Goal: Information Seeking & Learning: Learn about a topic

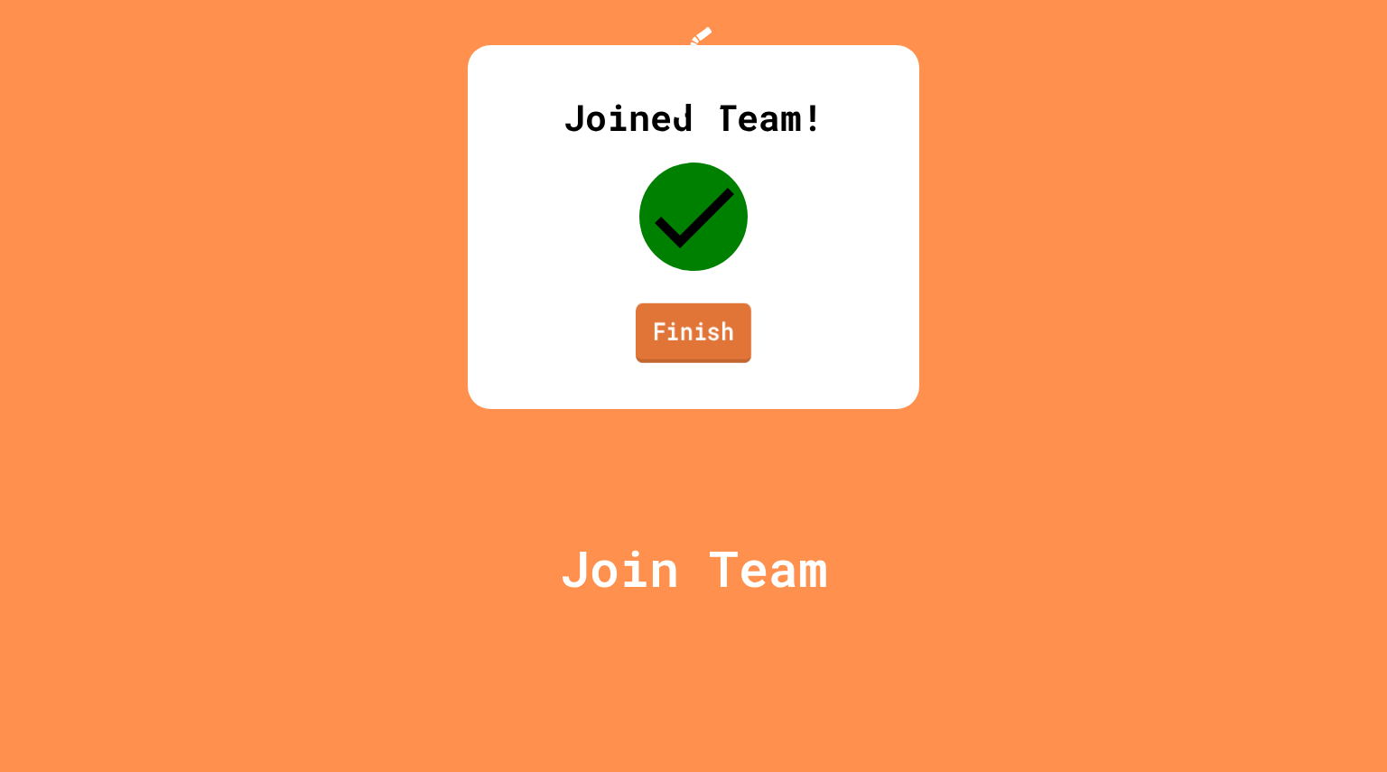
click at [677, 363] on link "Finish" at bounding box center [694, 333] width 116 height 60
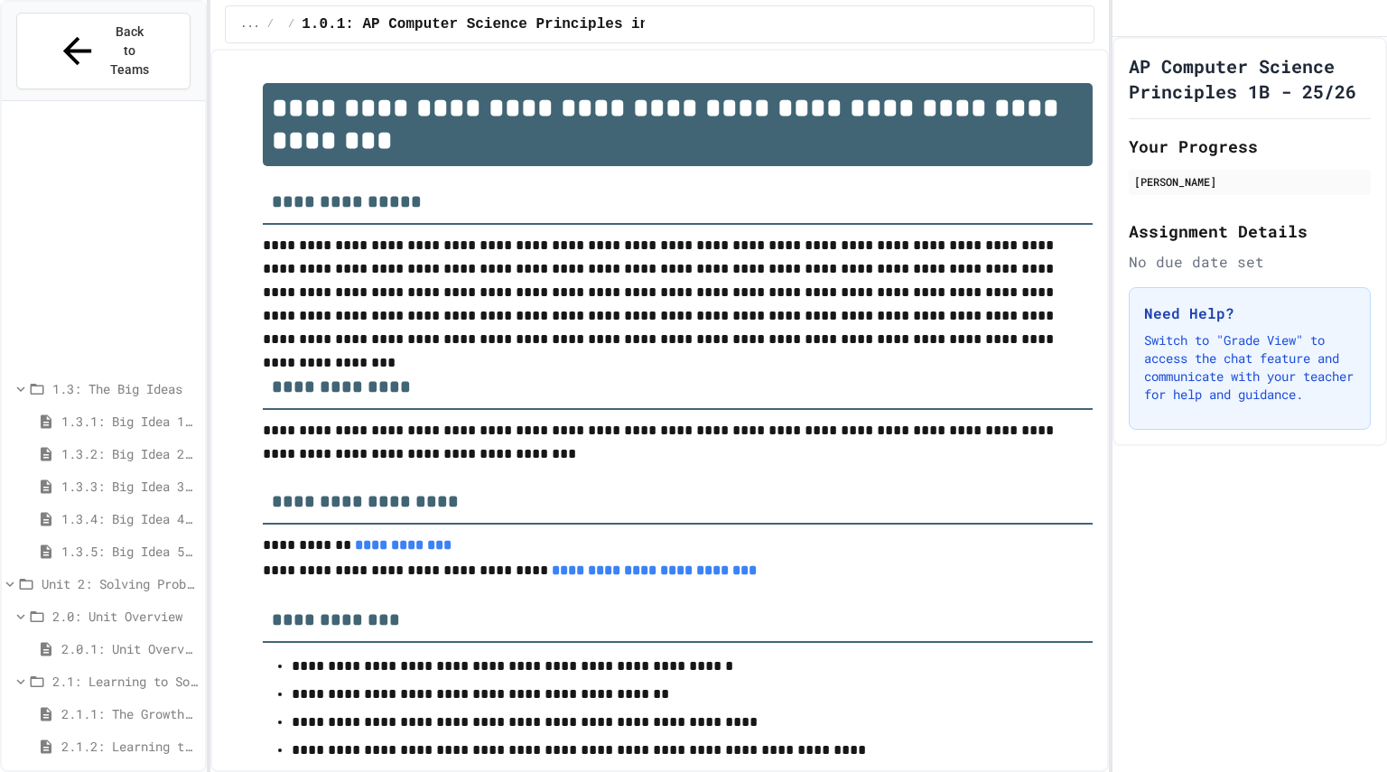
scroll to position [297, 0]
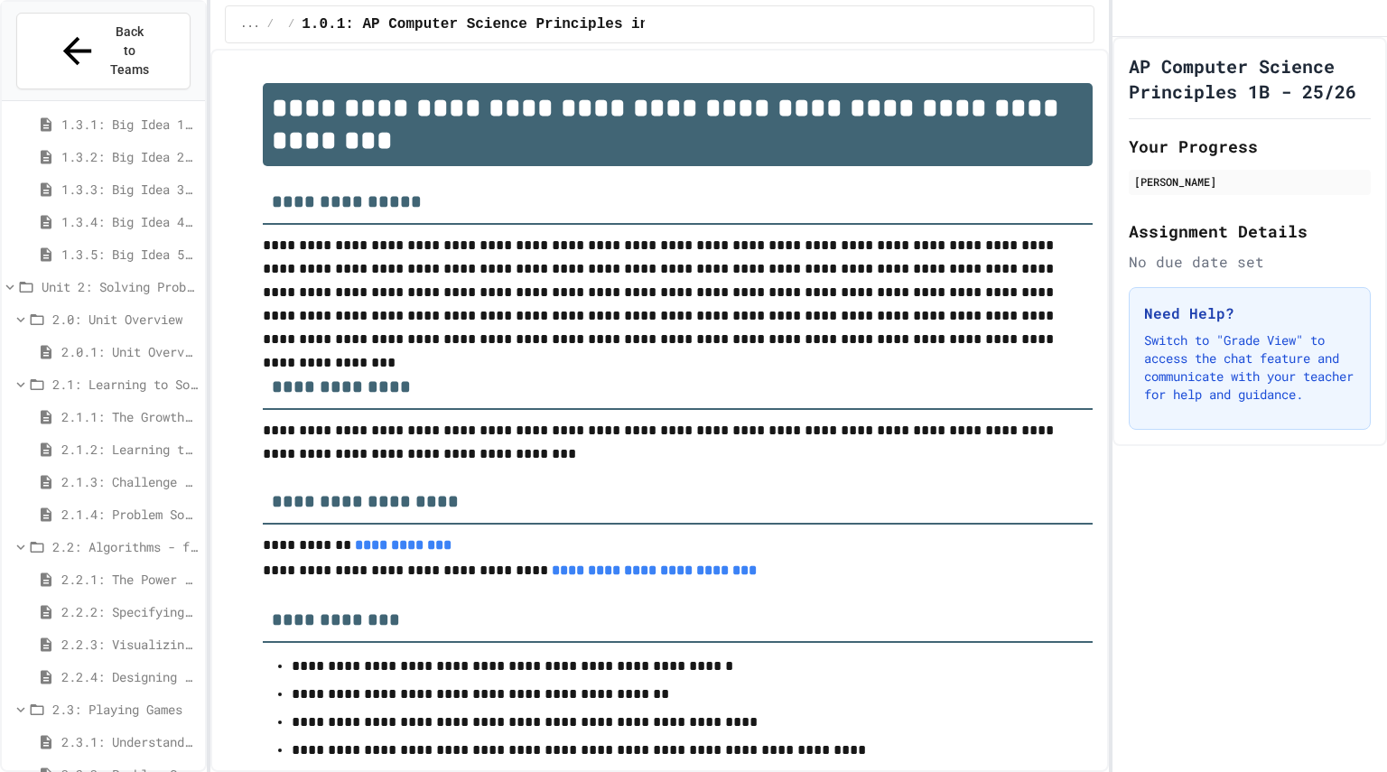
click at [105, 761] on div "2.3.2: Problem Solving Reflection" at bounding box center [103, 777] width 203 height 33
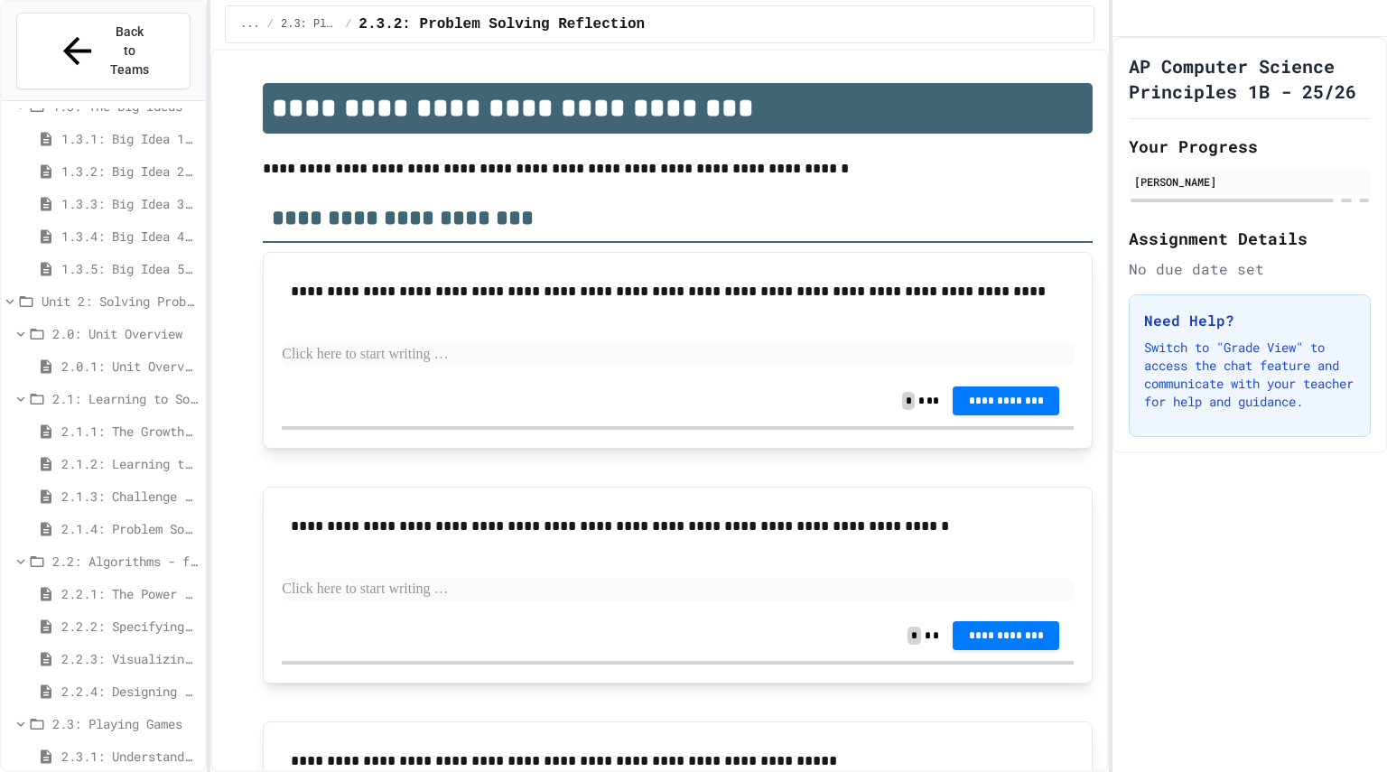
scroll to position [211, 0]
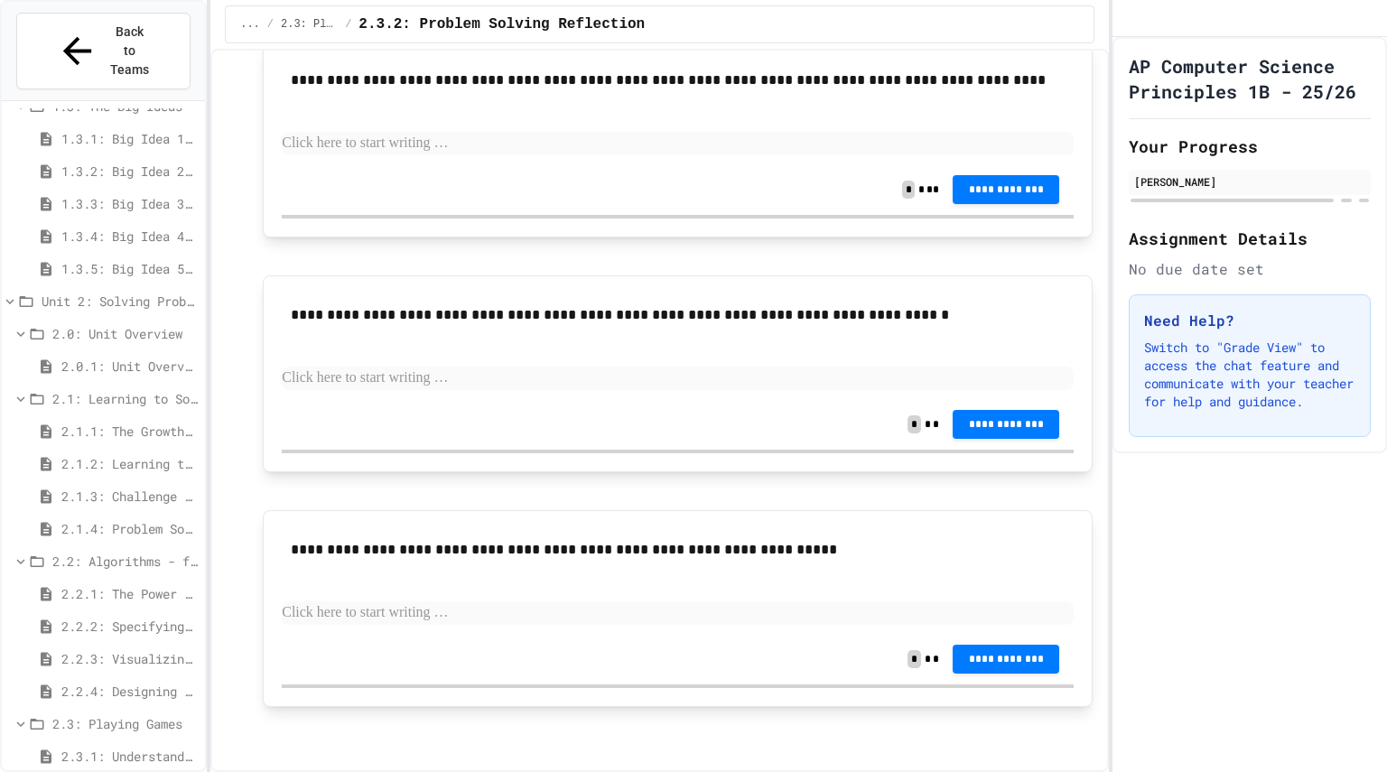
click at [125, 584] on span "2.2.1: The Power of Algorithms" at bounding box center [129, 593] width 136 height 19
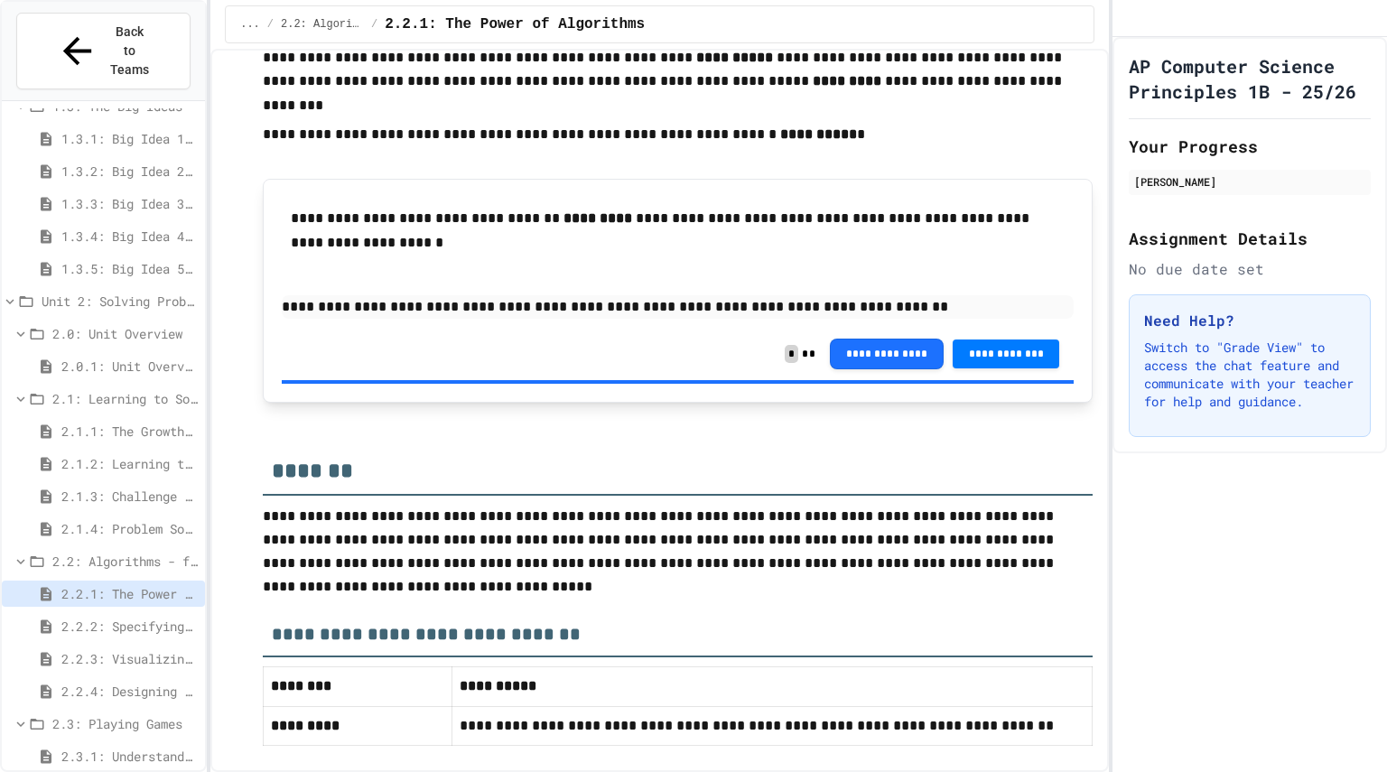
scroll to position [3598, 0]
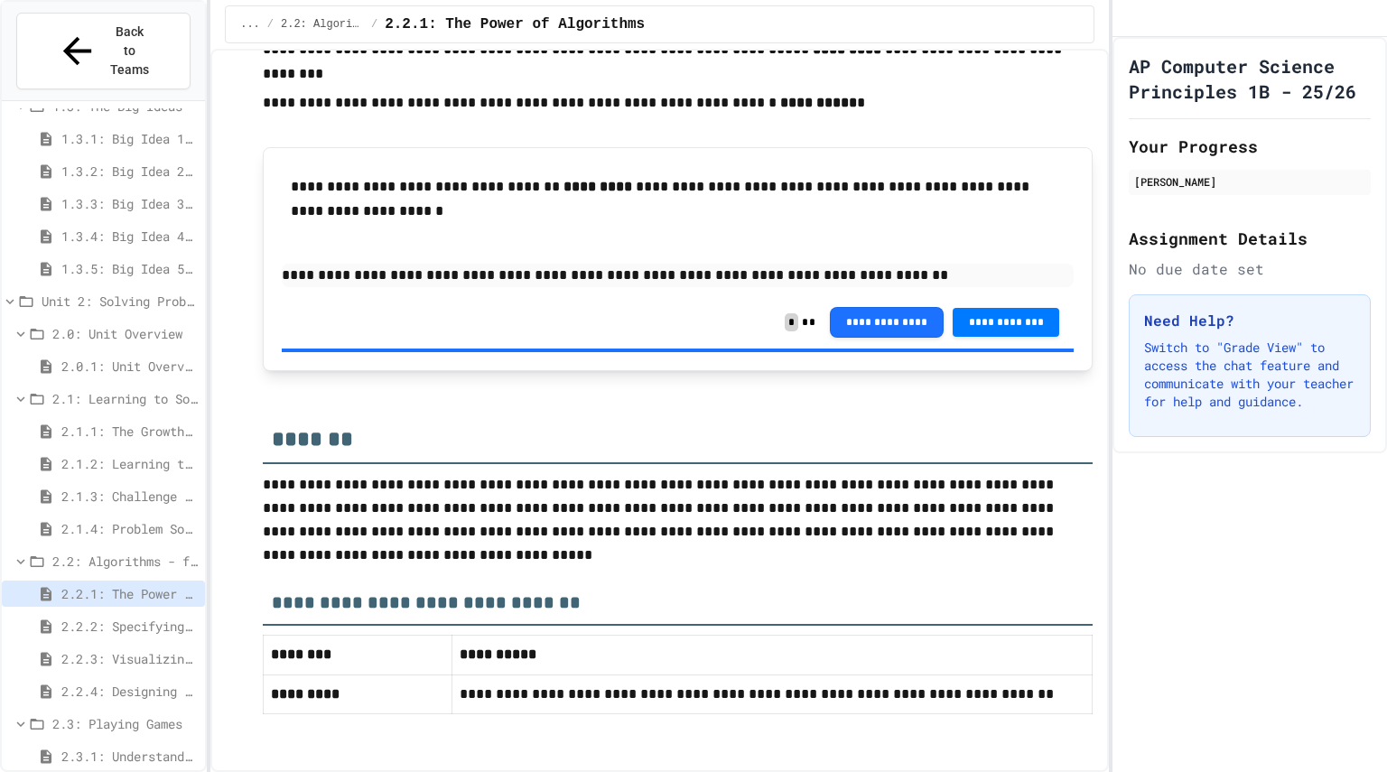
click at [165, 617] on span "2.2.2: Specifying Ideas with Pseudocode" at bounding box center [129, 626] width 136 height 19
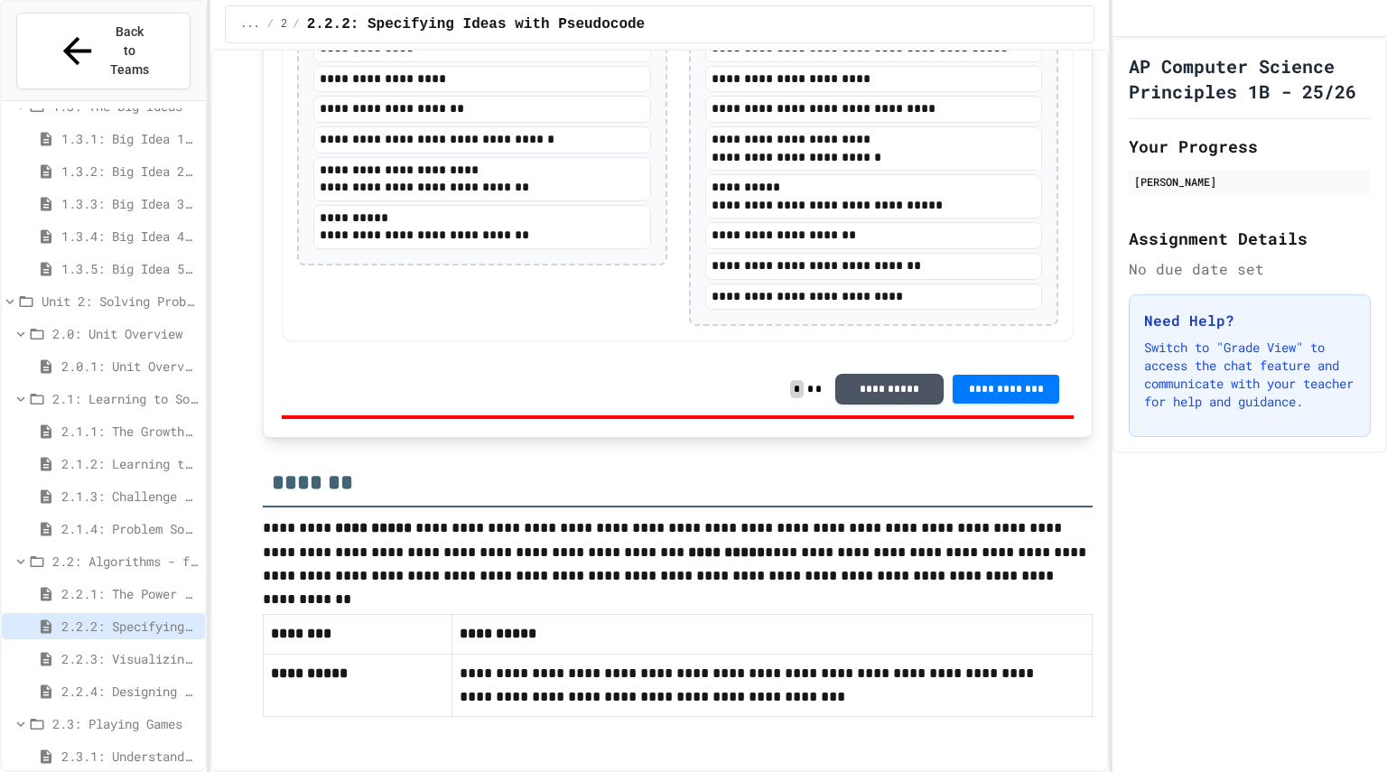
scroll to position [3806, 0]
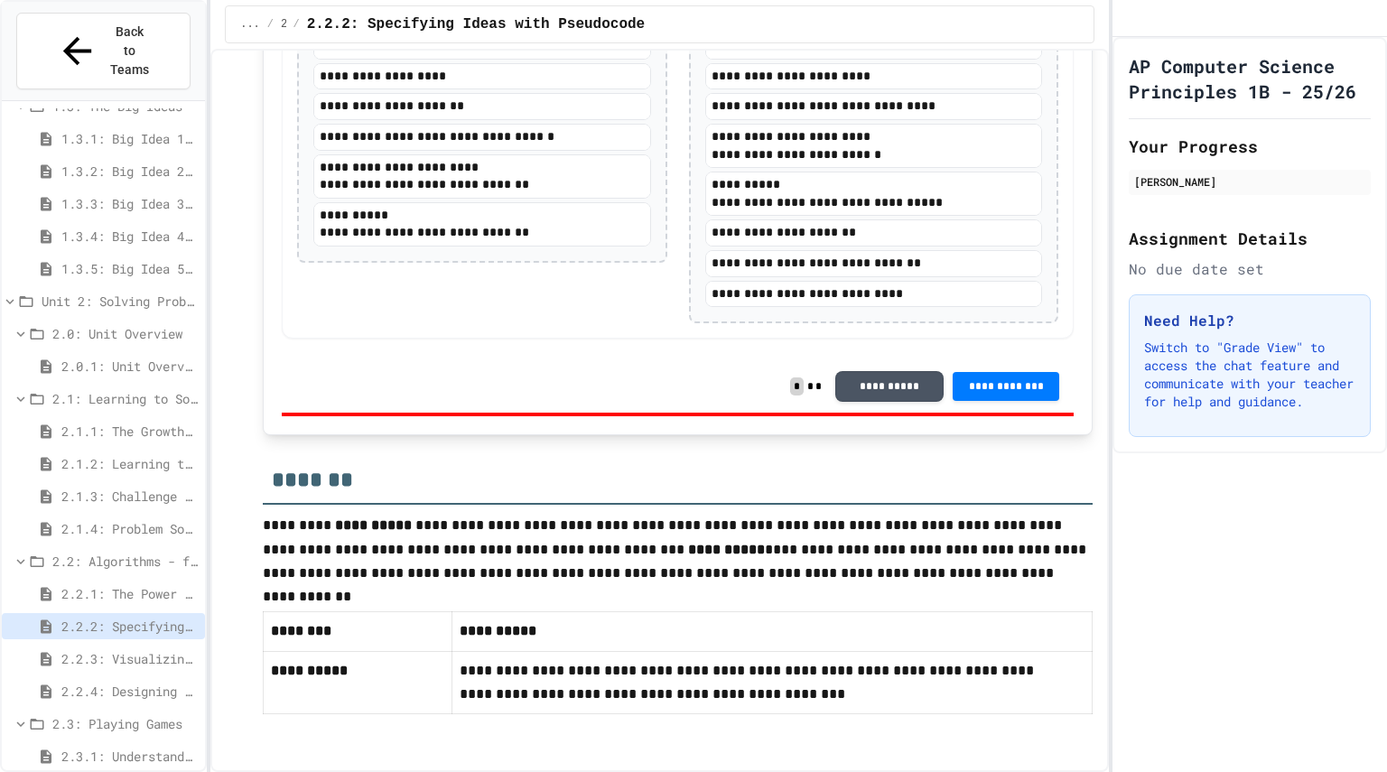
click at [94, 649] on span "2.2.3: Visualizing Logic with Flowcharts" at bounding box center [129, 658] width 136 height 19
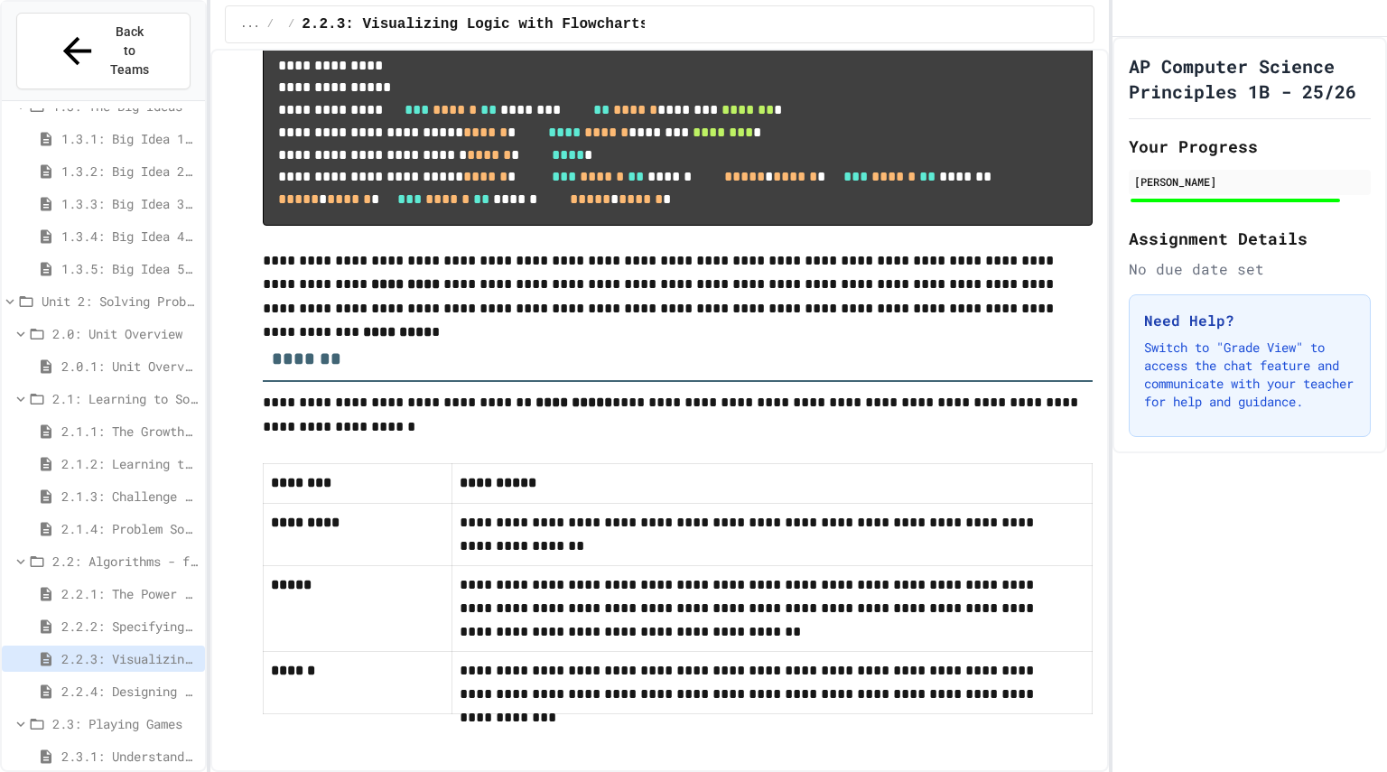
scroll to position [8618, 0]
click at [115, 682] on span "2.2.4: Designing Flowcharts" at bounding box center [129, 691] width 136 height 19
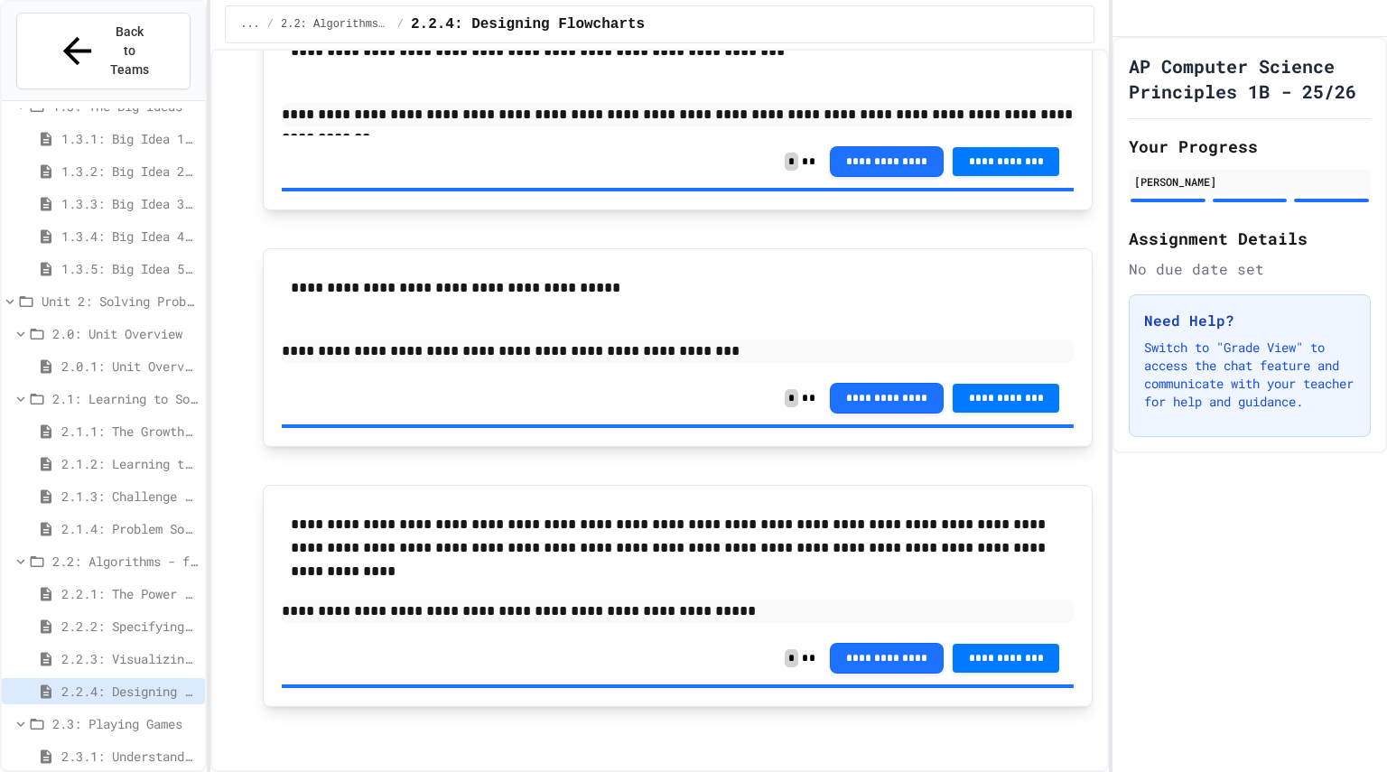
scroll to position [1898, 0]
click at [159, 747] on span "2.3.1: Understanding Games with Flowcharts" at bounding box center [129, 756] width 136 height 19
